Goal: Find specific page/section: Locate a particular part of the current website

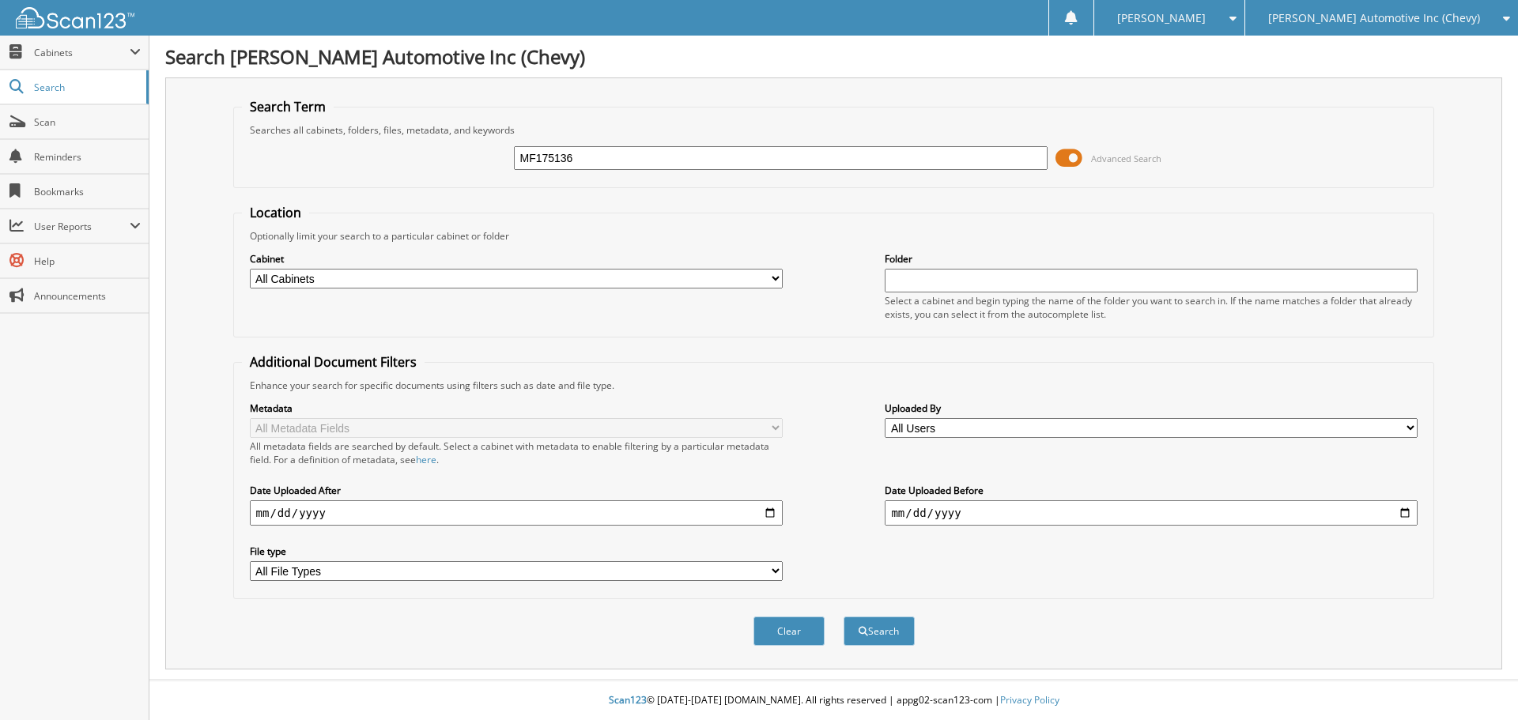
type input "MF175136"
click at [843, 617] on button "Search" at bounding box center [878, 631] width 71 height 29
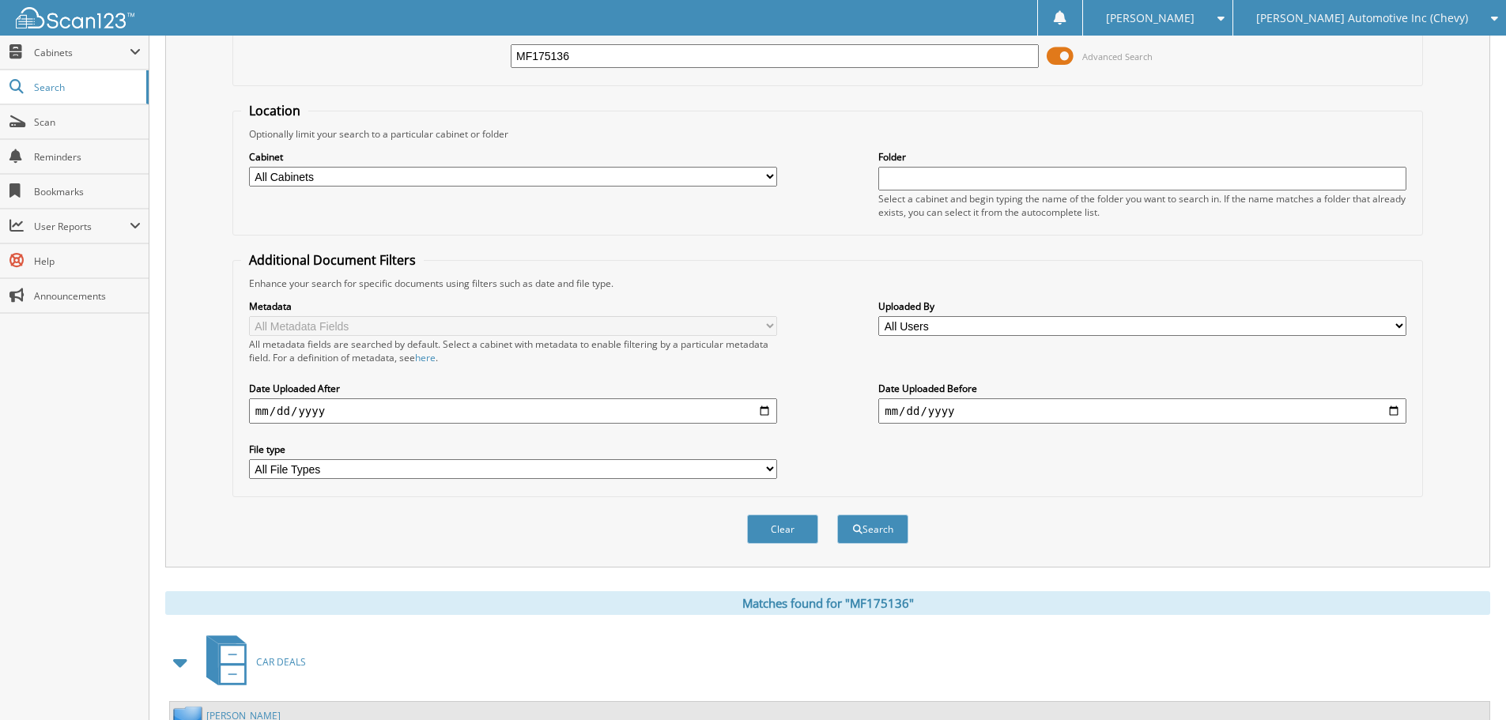
scroll to position [237, 0]
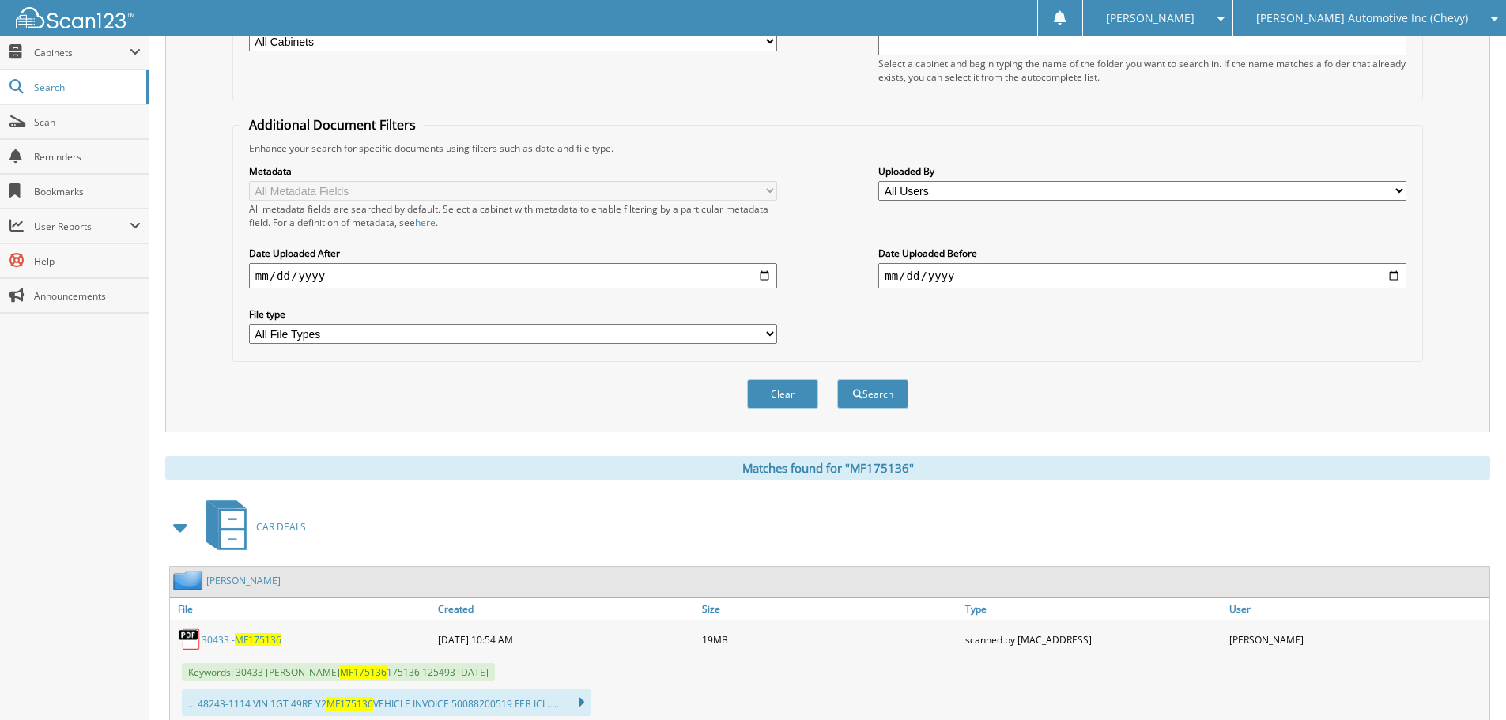
drag, startPoint x: 240, startPoint y: 625, endPoint x: 242, endPoint y: 635, distance: 9.6
click at [240, 626] on div "30433 - MF175136" at bounding box center [302, 640] width 264 height 32
click at [242, 636] on span "MF175136" at bounding box center [258, 639] width 47 height 13
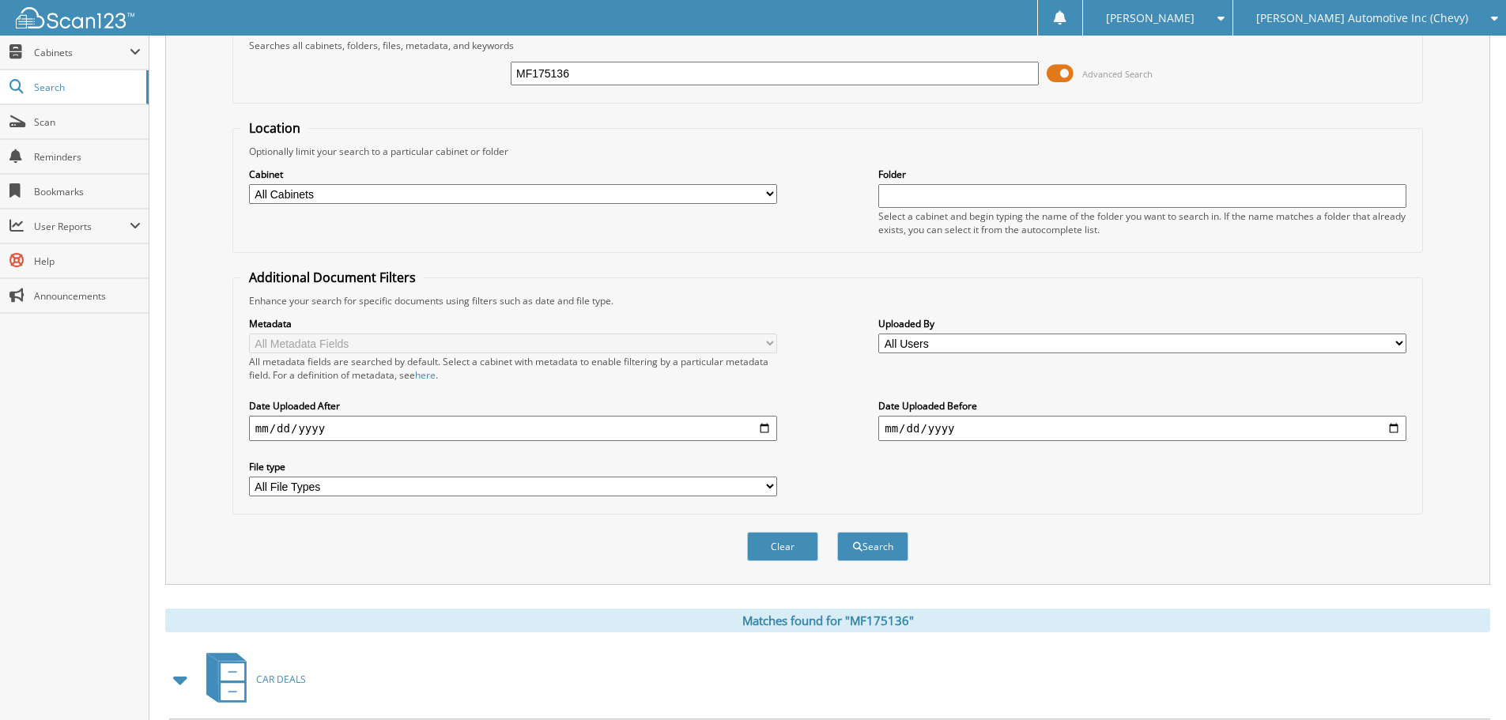
scroll to position [0, 0]
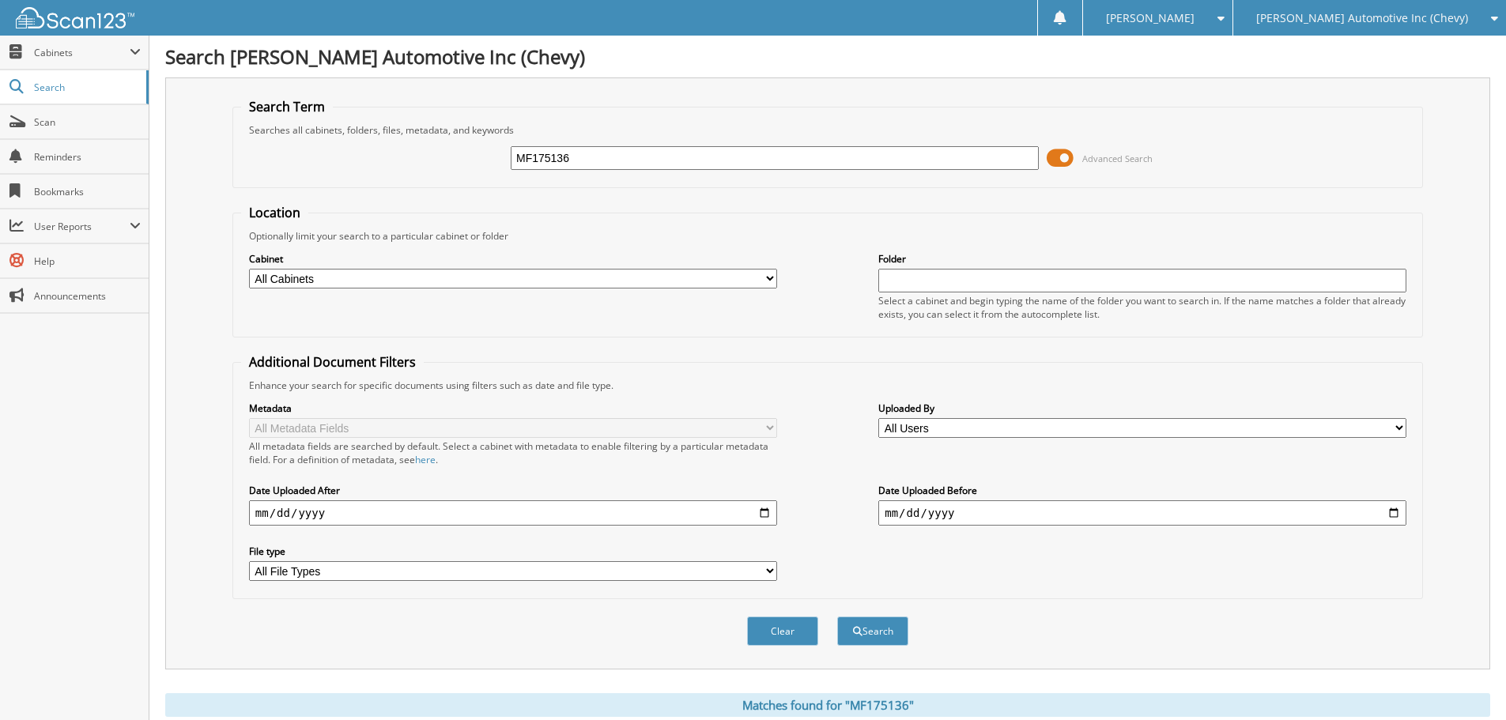
drag, startPoint x: 570, startPoint y: 160, endPoint x: 492, endPoint y: 166, distance: 77.7
click at [492, 166] on div "MF175136 Advanced Search" at bounding box center [827, 158] width 1173 height 43
click at [574, 160] on input "MF175136" at bounding box center [775, 158] width 528 height 24
click at [571, 160] on input "MF175136" at bounding box center [775, 158] width 528 height 24
drag, startPoint x: 609, startPoint y: 157, endPoint x: 534, endPoint y: 159, distance: 75.1
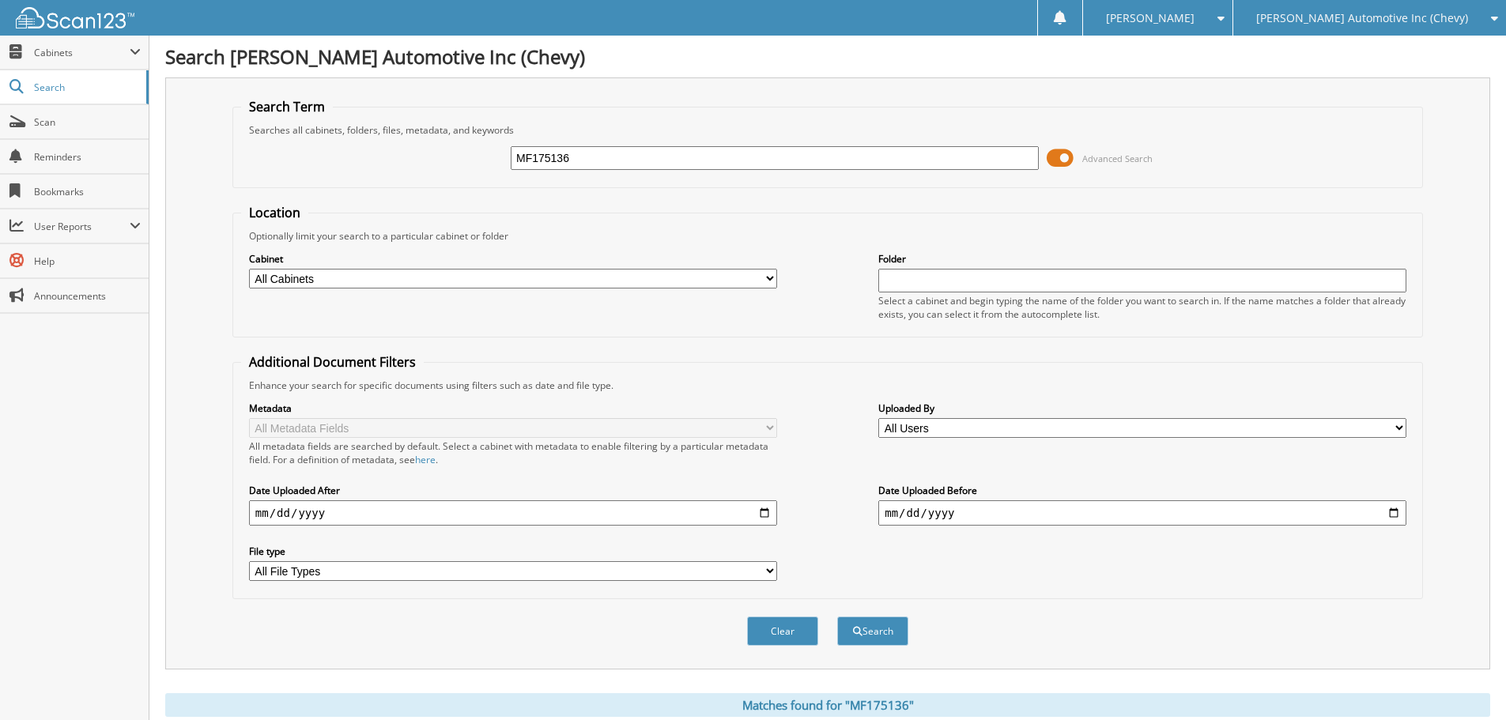
click at [534, 159] on input "MF175136" at bounding box center [775, 158] width 528 height 24
type input "M"
paste input "6001163"
type input "6001163"
click at [837, 617] on button "Search" at bounding box center [872, 631] width 71 height 29
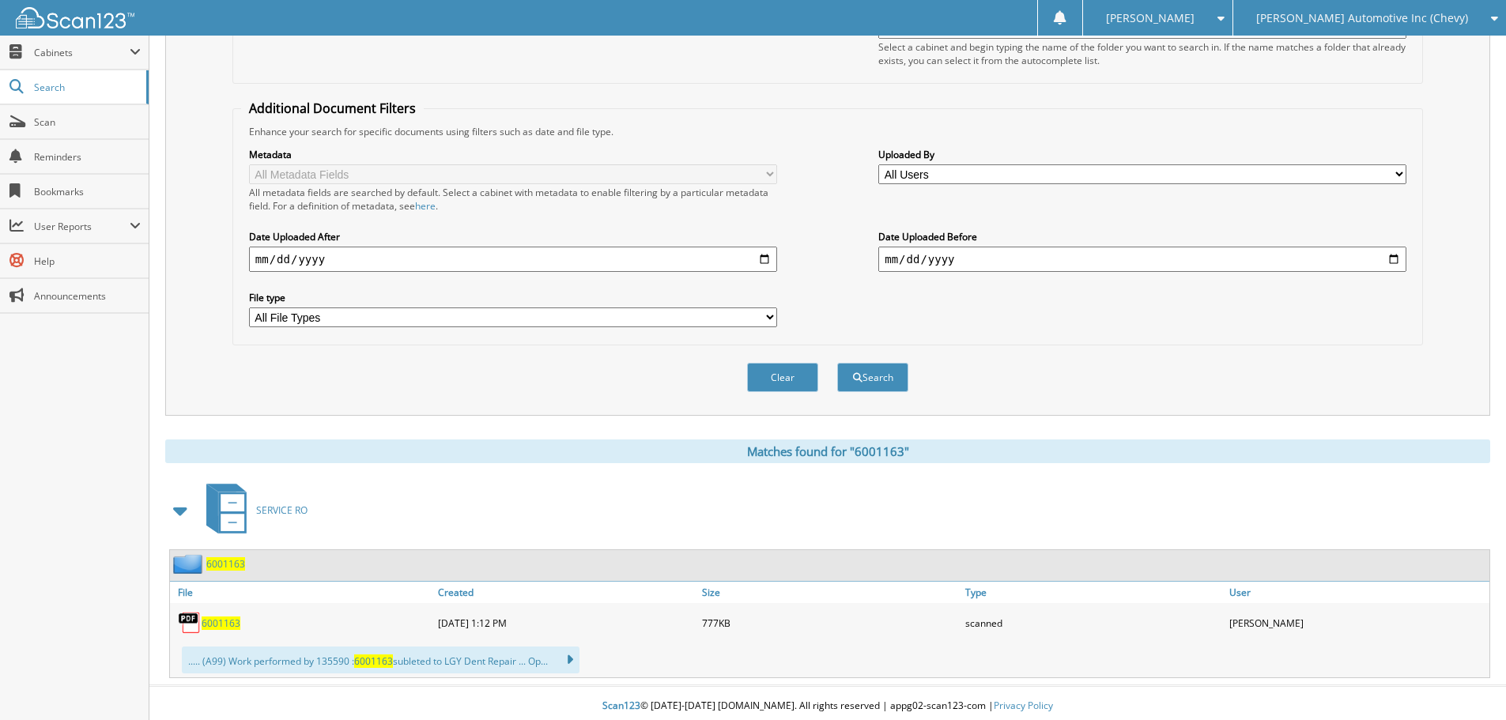
scroll to position [260, 0]
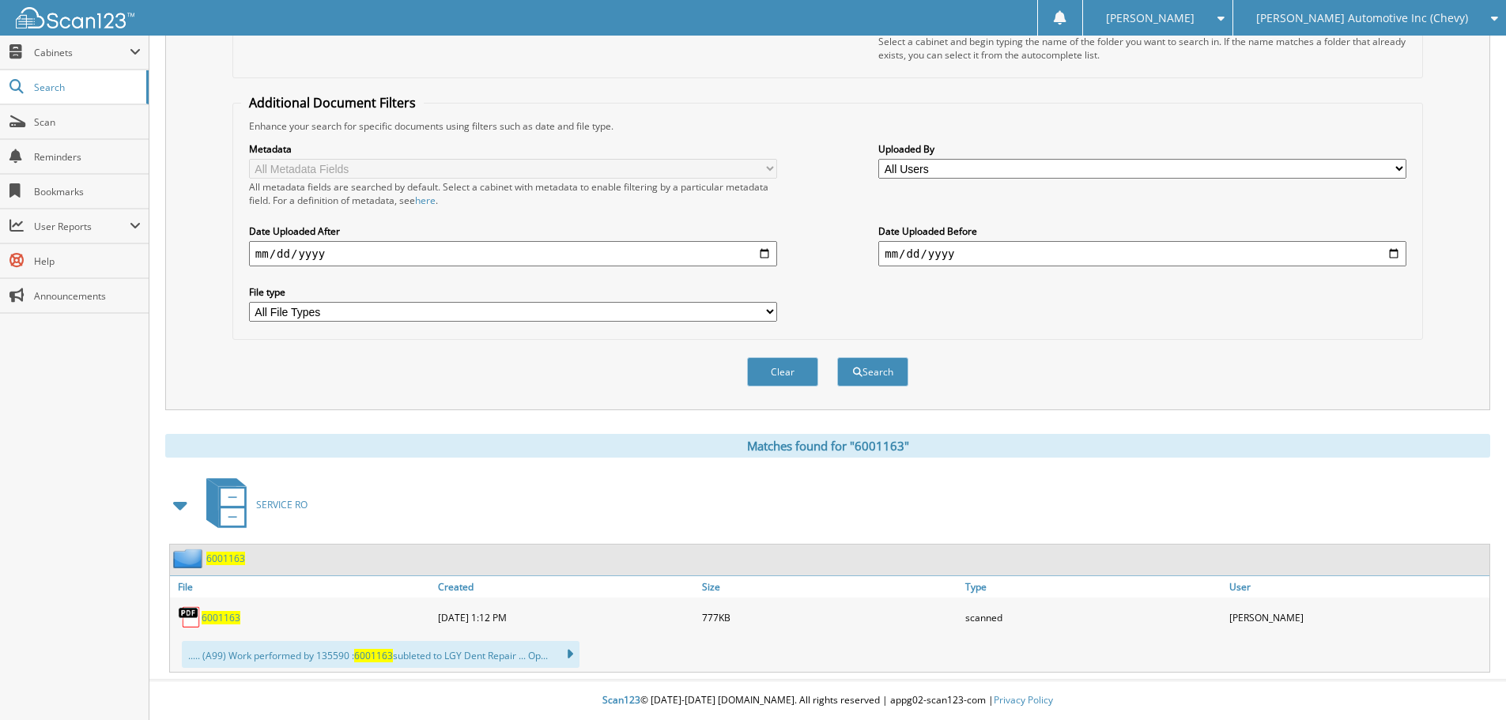
drag, startPoint x: 224, startPoint y: 613, endPoint x: 325, endPoint y: 562, distance: 113.1
click at [224, 613] on span "6001163" at bounding box center [221, 617] width 39 height 13
